Goal: Information Seeking & Learning: Learn about a topic

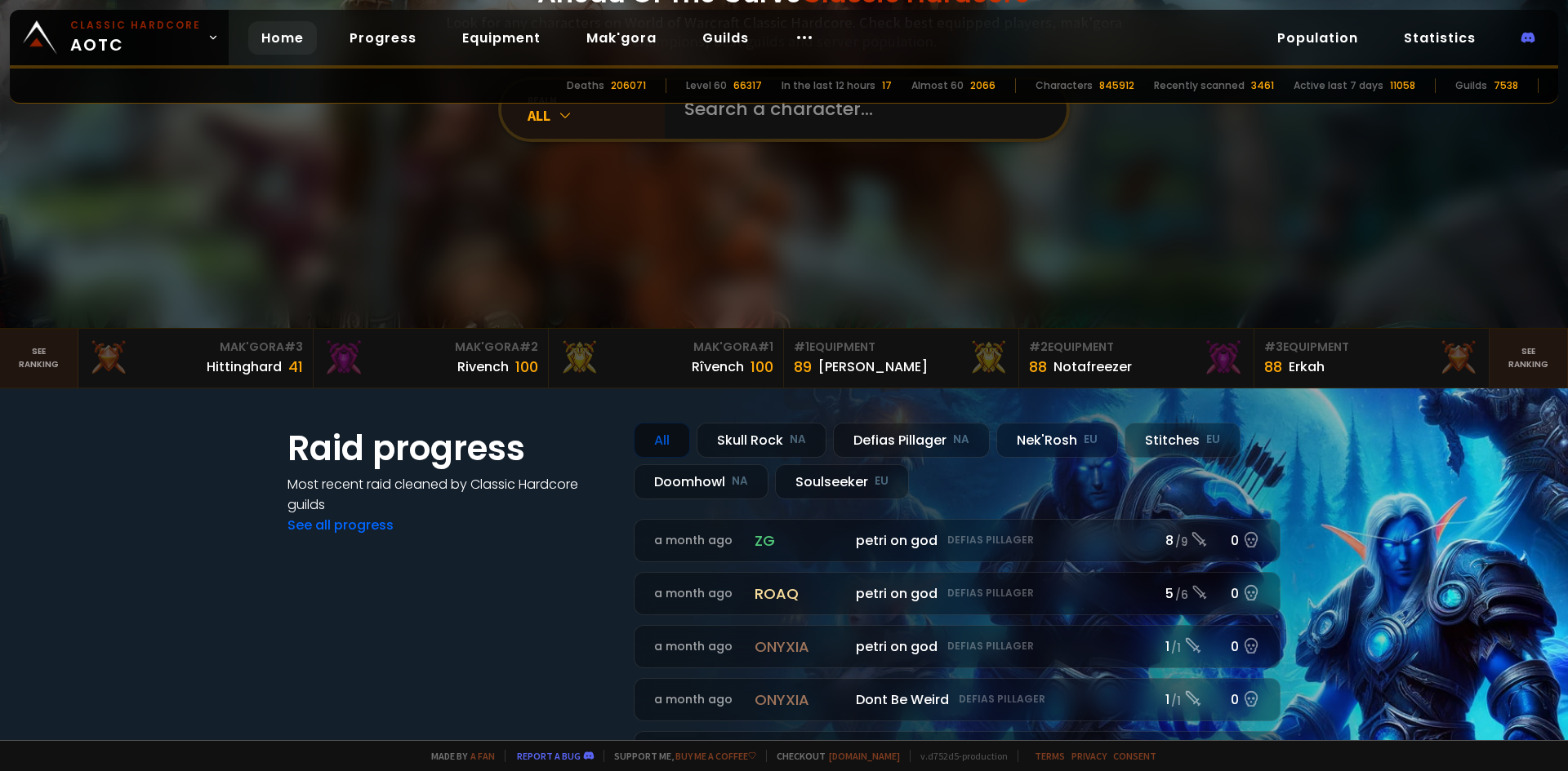
scroll to position [163, 0]
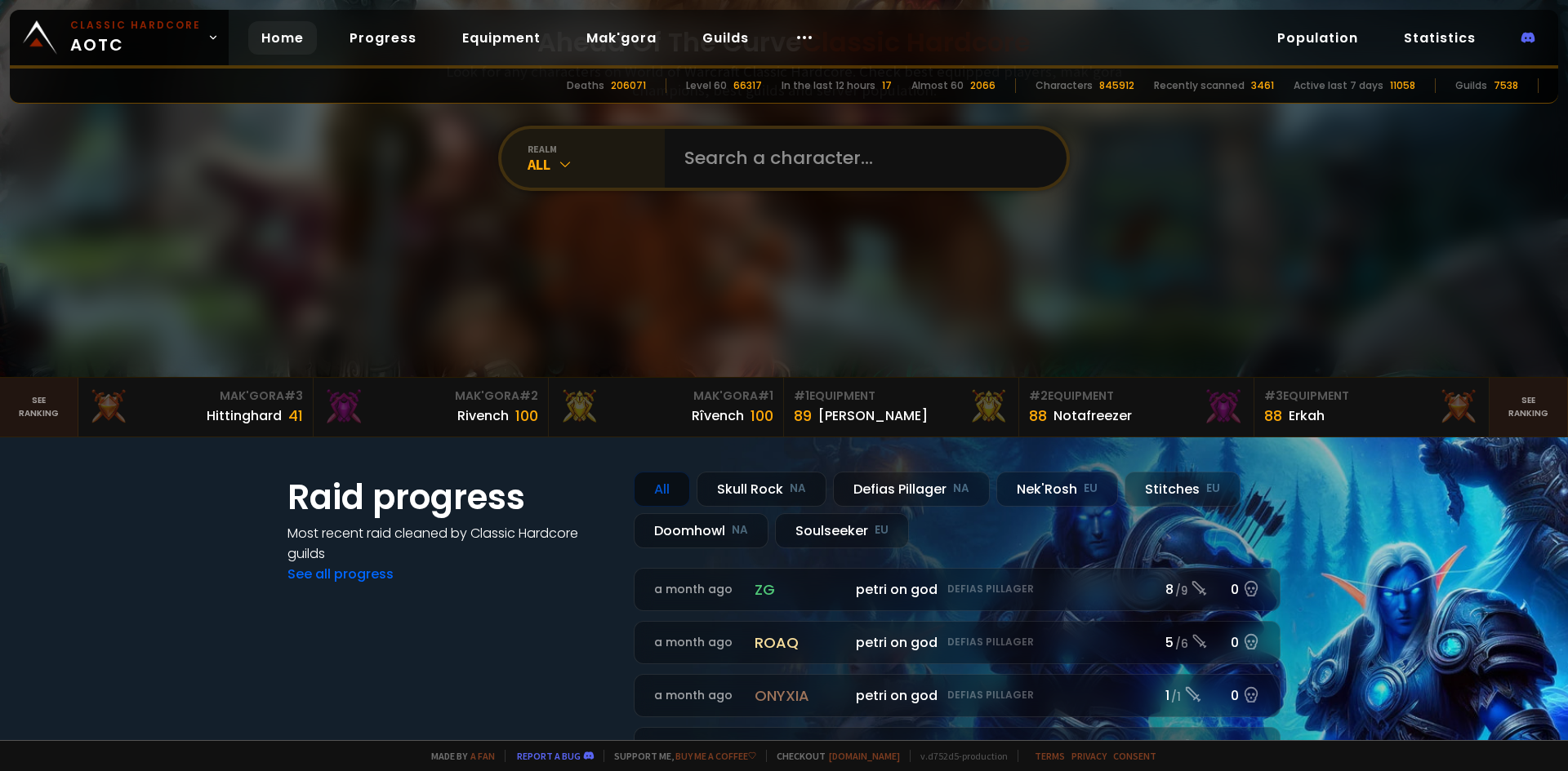
click at [542, 160] on div "All" at bounding box center [595, 165] width 137 height 19
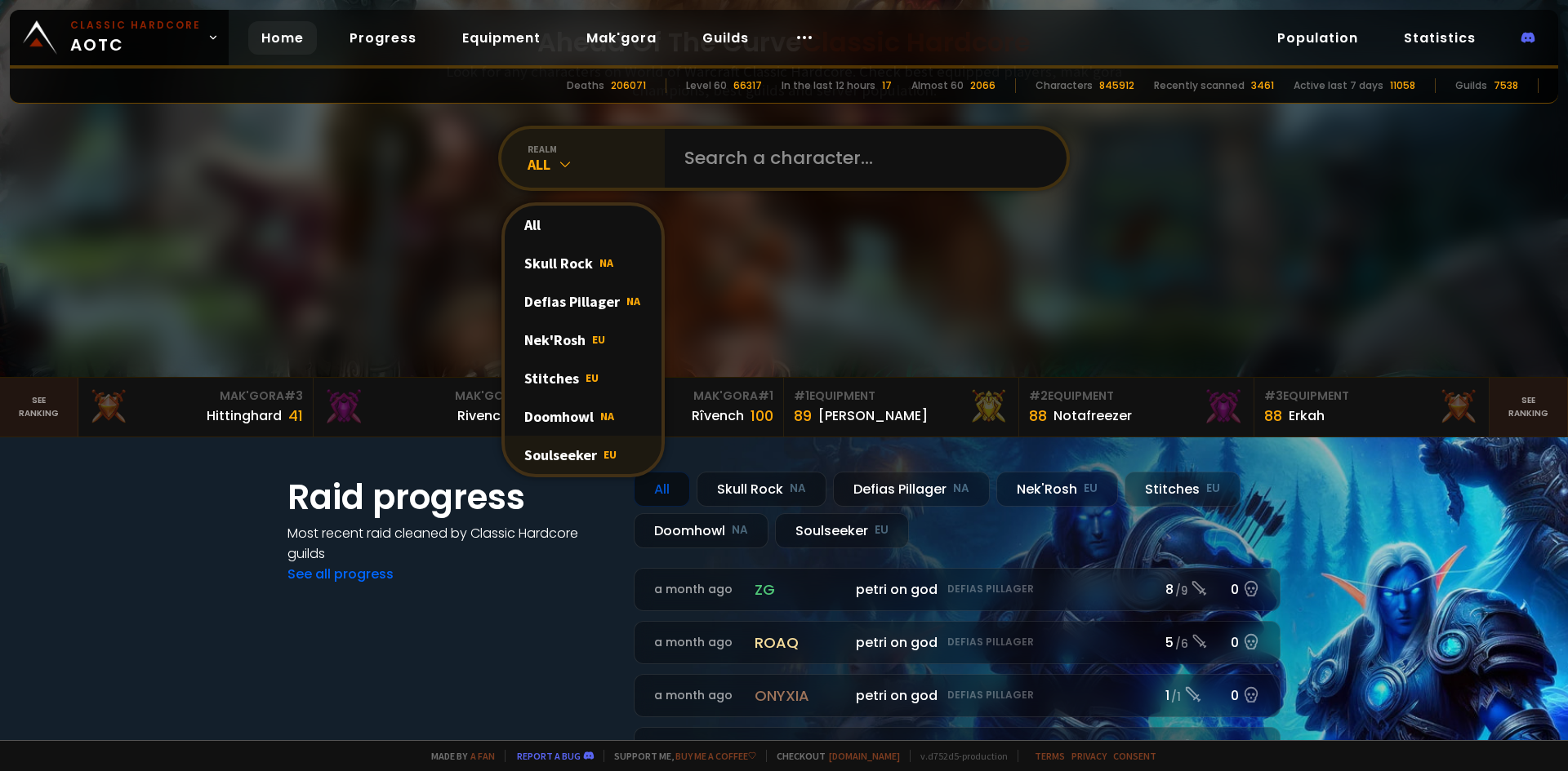
click at [560, 455] on div "Soulseeker EU" at bounding box center [583, 455] width 157 height 38
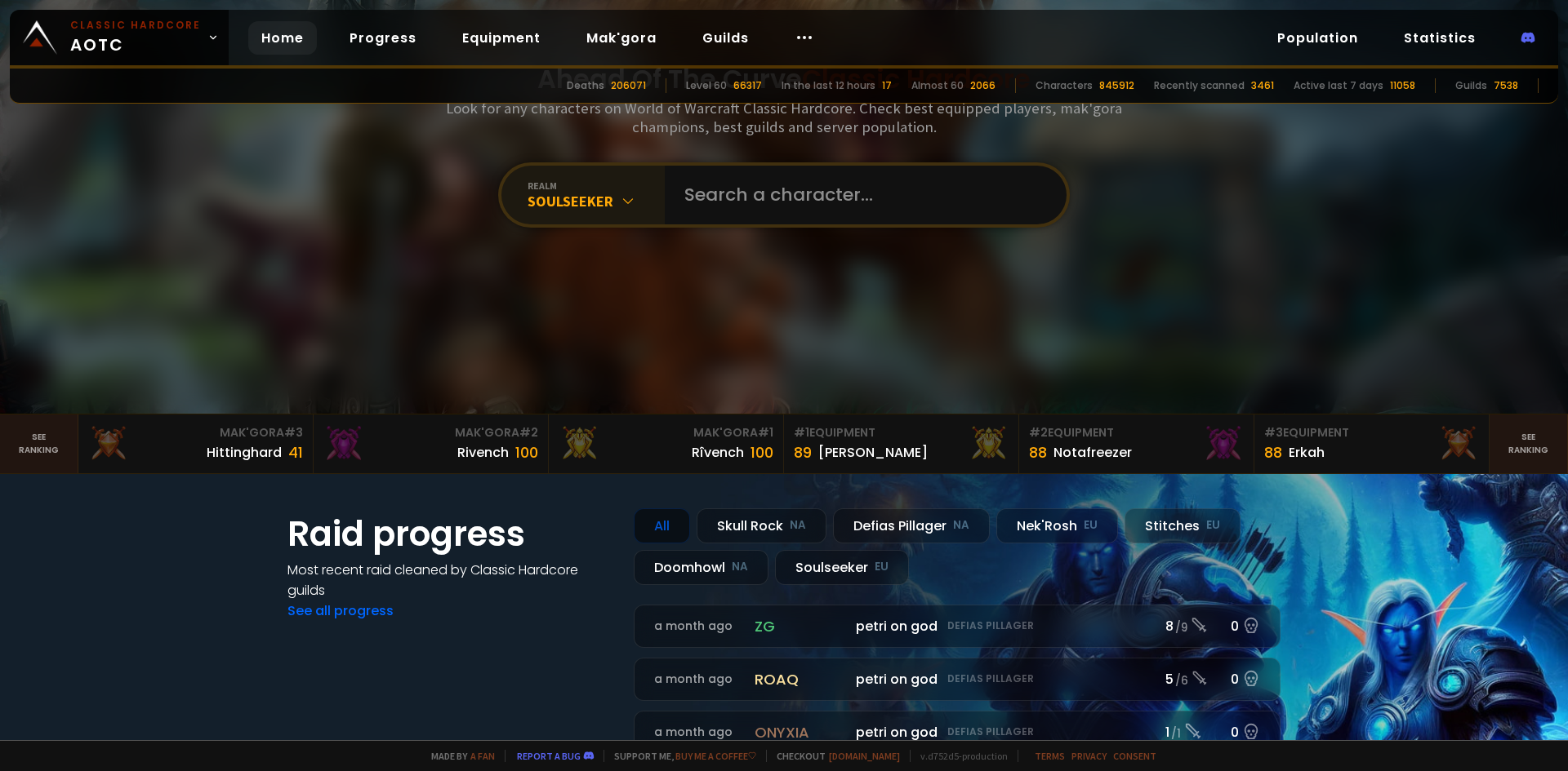
scroll to position [0, 0]
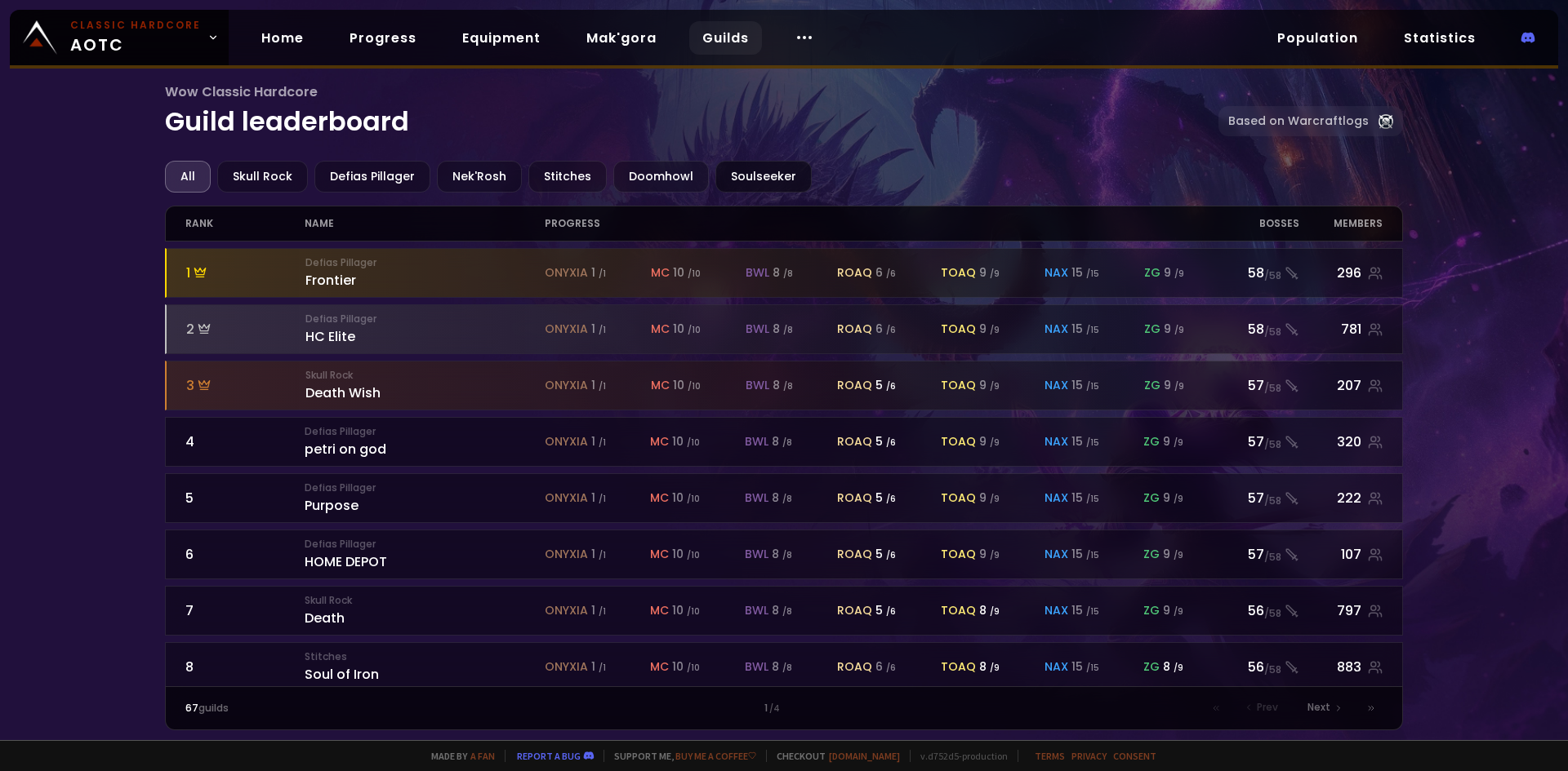
click at [743, 177] on div "Soulseeker" at bounding box center [763, 177] width 96 height 32
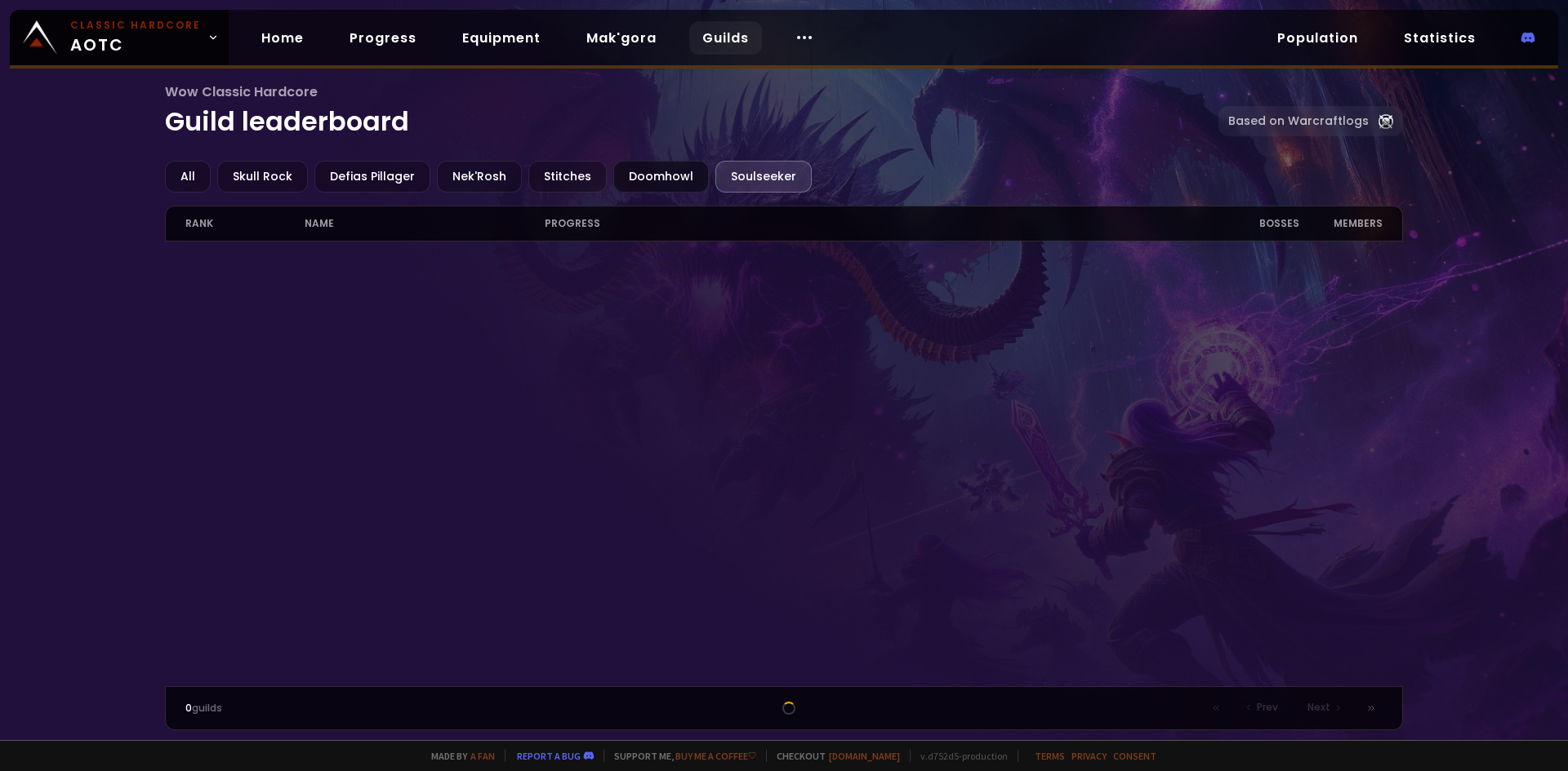
click at [668, 181] on div "Doomhowl" at bounding box center [661, 177] width 96 height 32
click at [729, 177] on div "Soulseeker" at bounding box center [763, 177] width 96 height 32
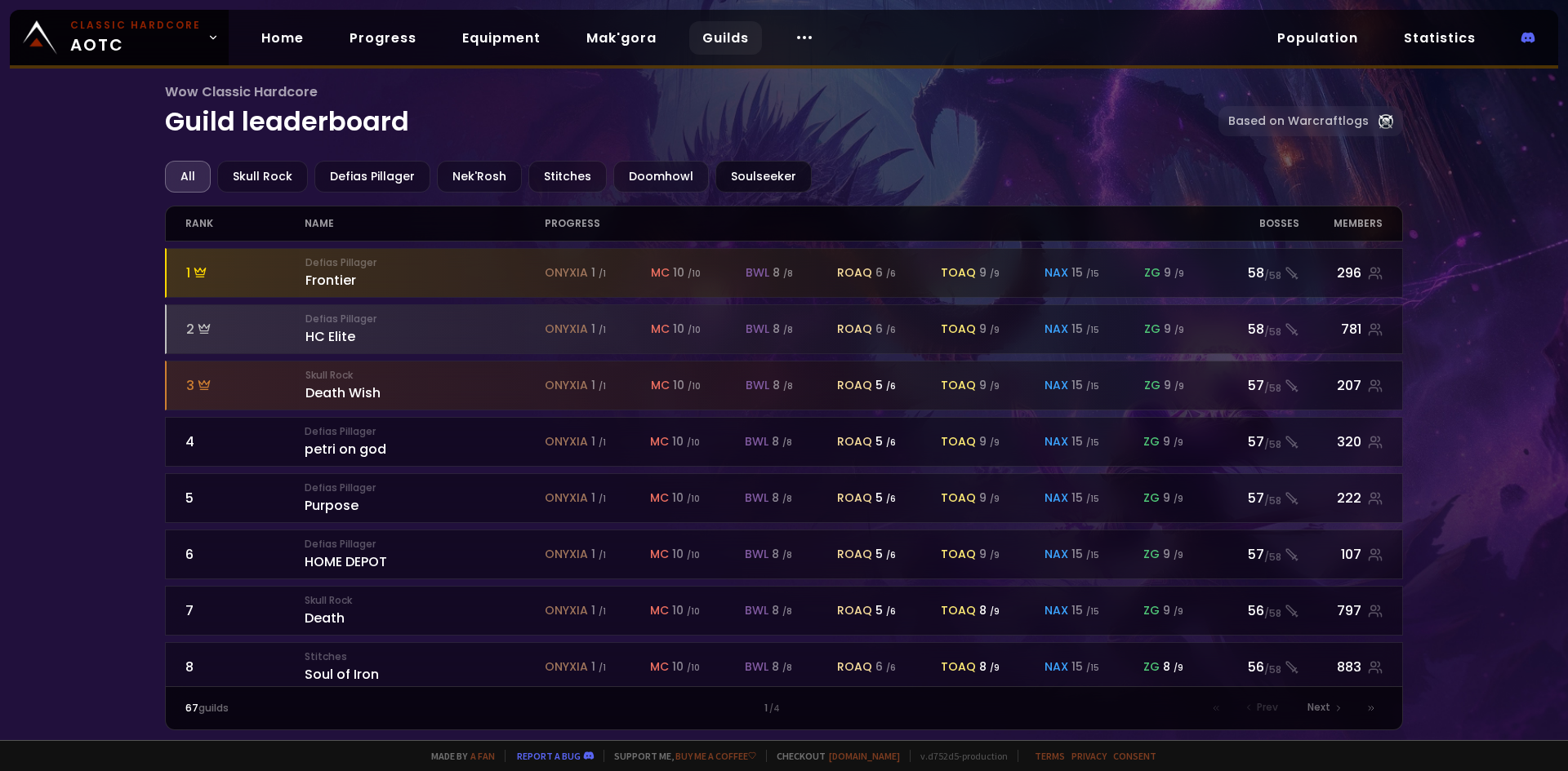
click at [723, 173] on div "Soulseeker" at bounding box center [763, 177] width 96 height 32
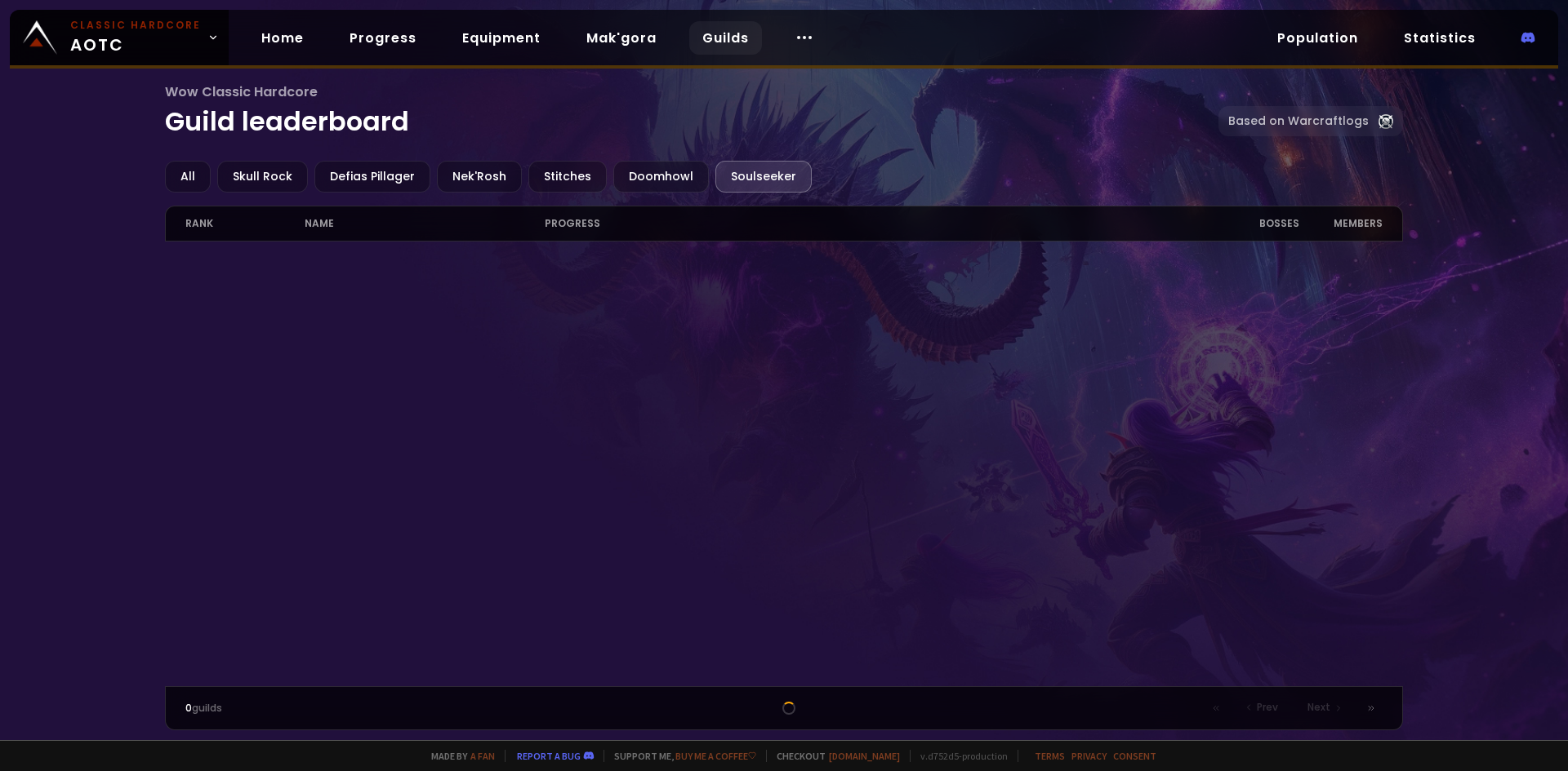
click at [724, 173] on div "Soulseeker" at bounding box center [763, 177] width 96 height 32
click at [166, 176] on div "All" at bounding box center [188, 177] width 46 height 32
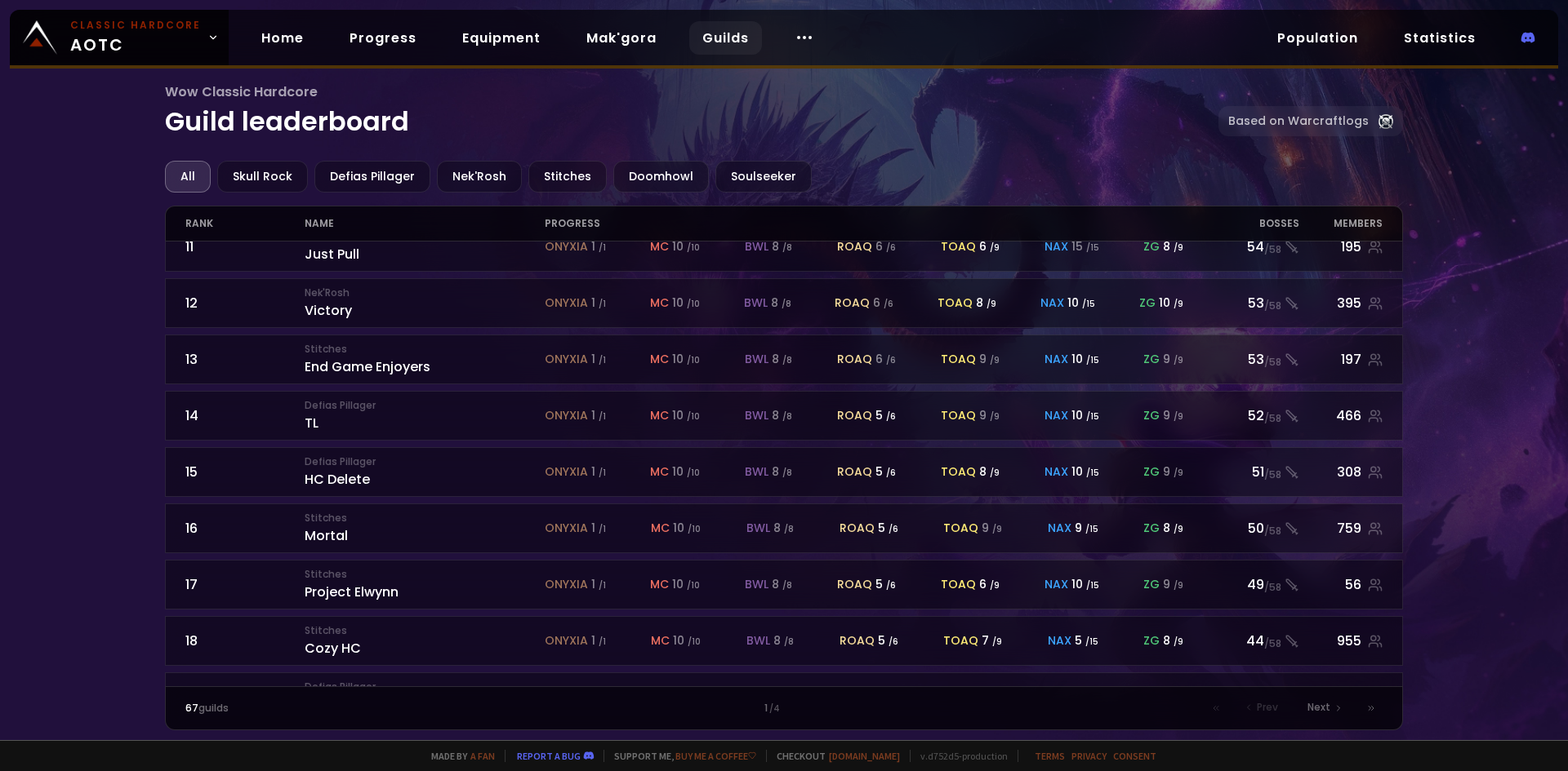
scroll to position [688, 0]
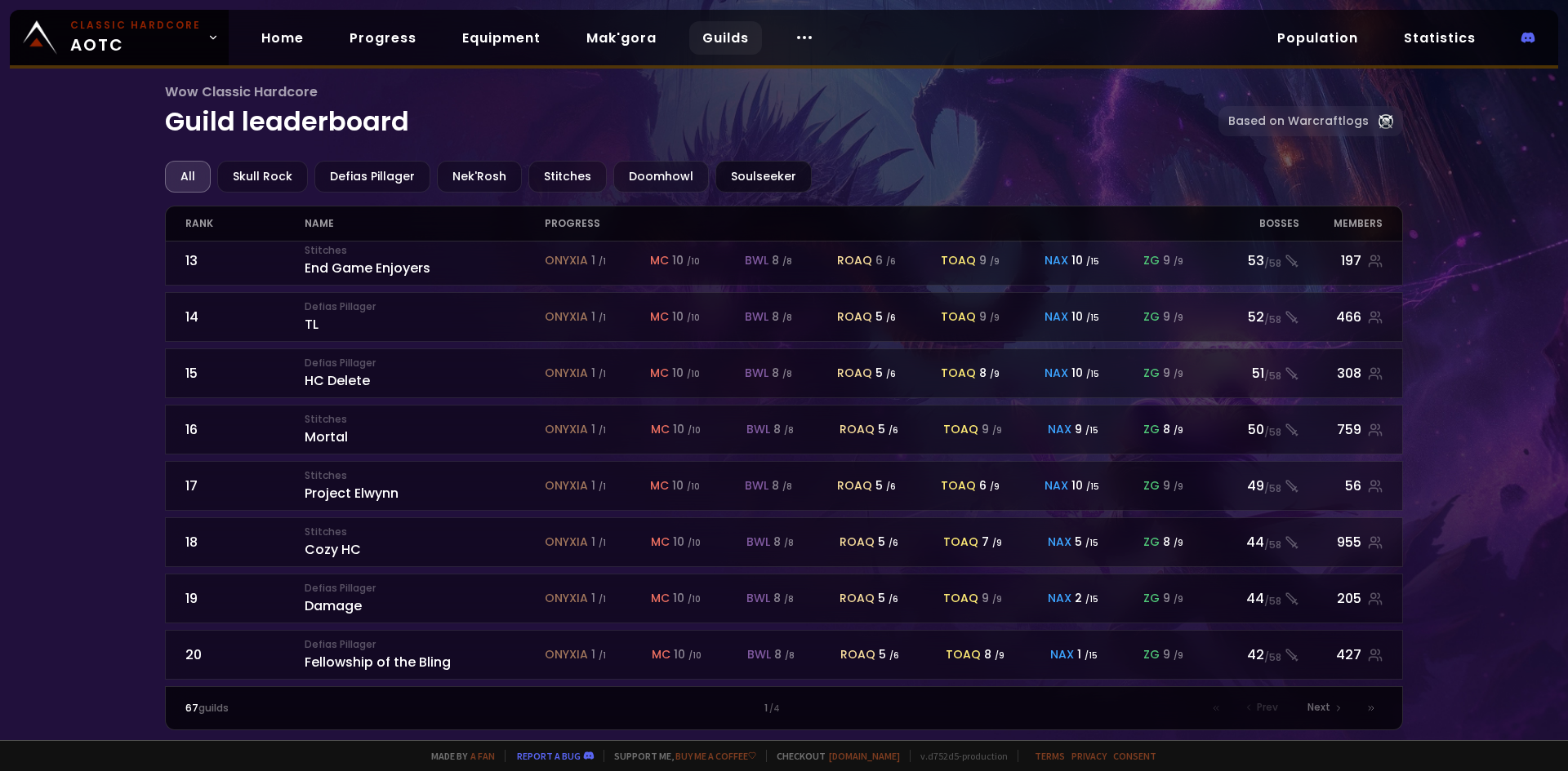
click at [761, 176] on div "Soulseeker" at bounding box center [763, 177] width 96 height 32
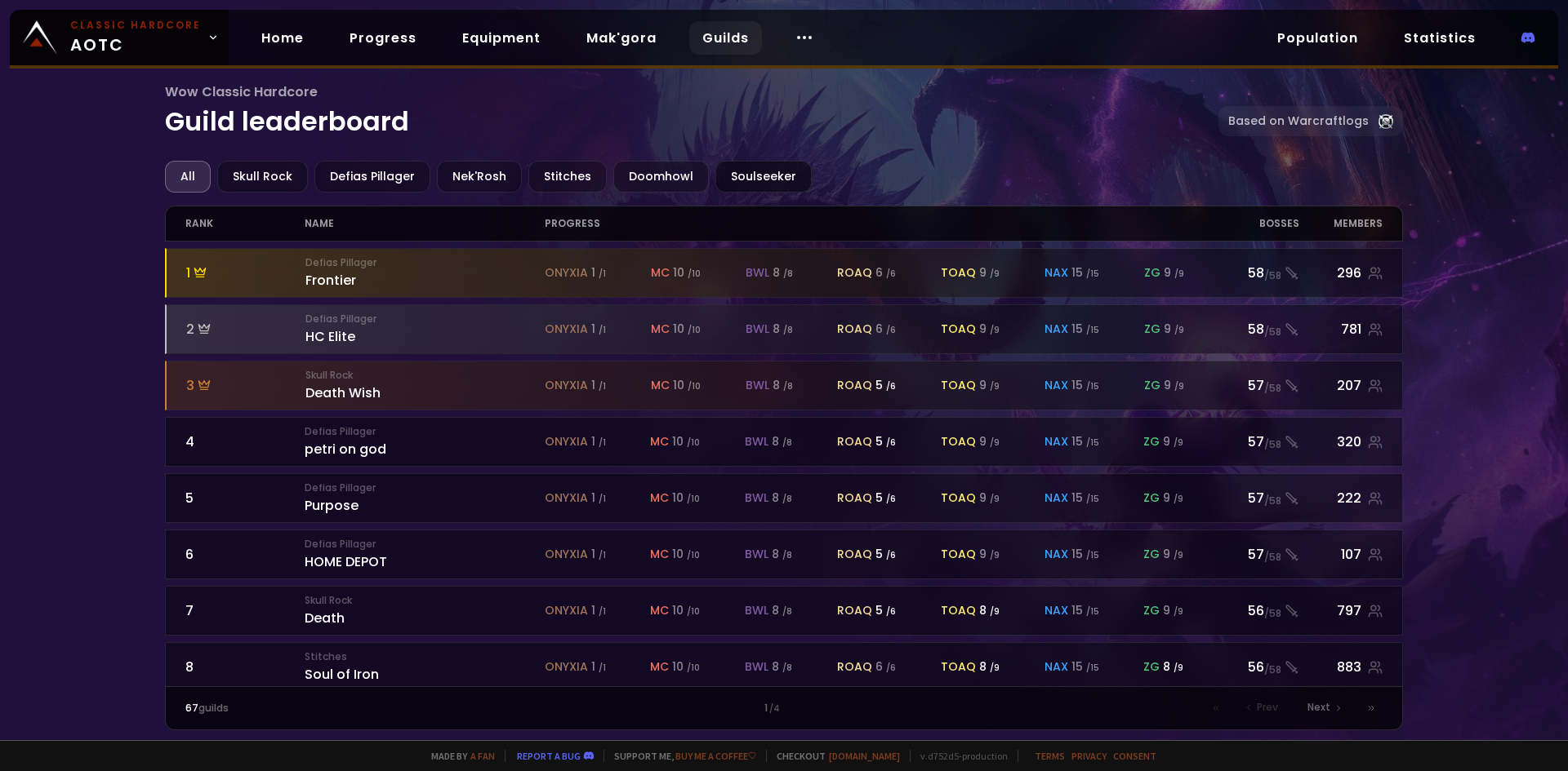
click at [757, 180] on div "Soulseeker" at bounding box center [763, 177] width 96 height 32
